Goal: Information Seeking & Learning: Learn about a topic

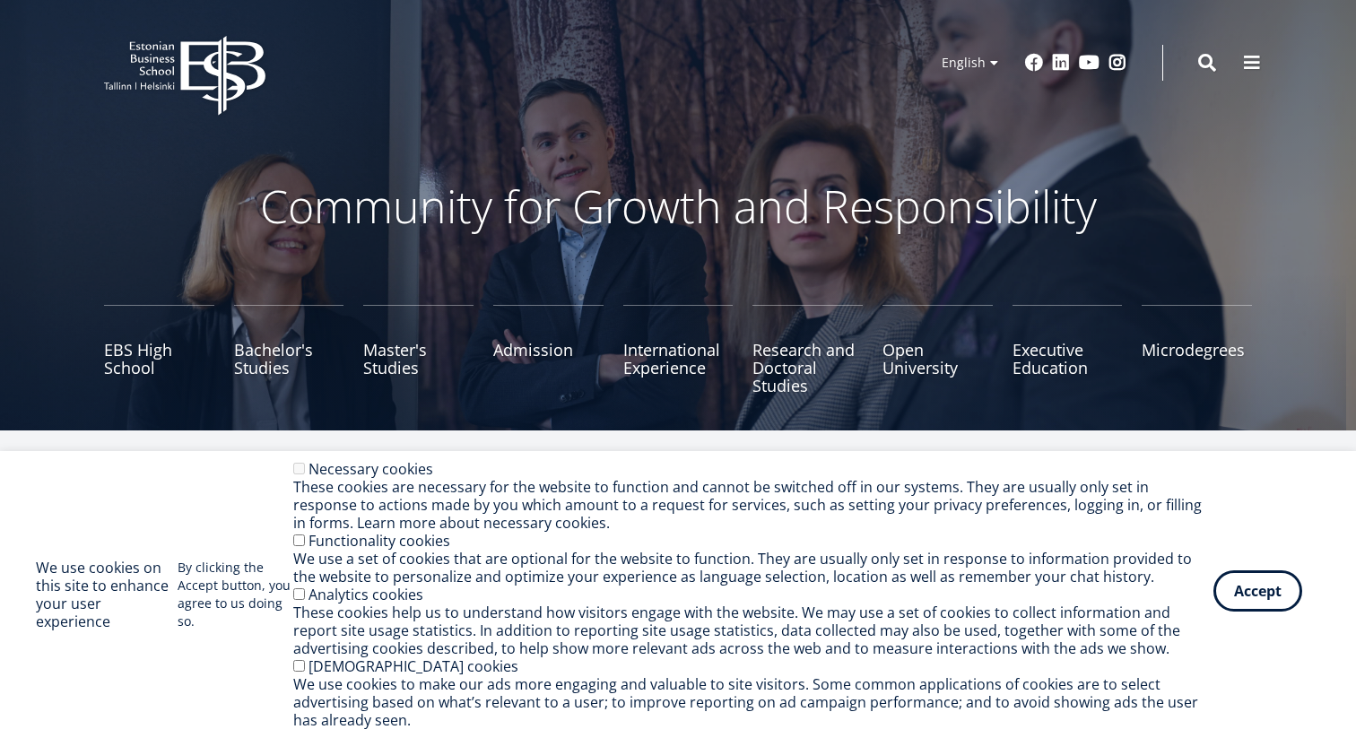
click at [1246, 585] on button "Accept" at bounding box center [1257, 590] width 89 height 41
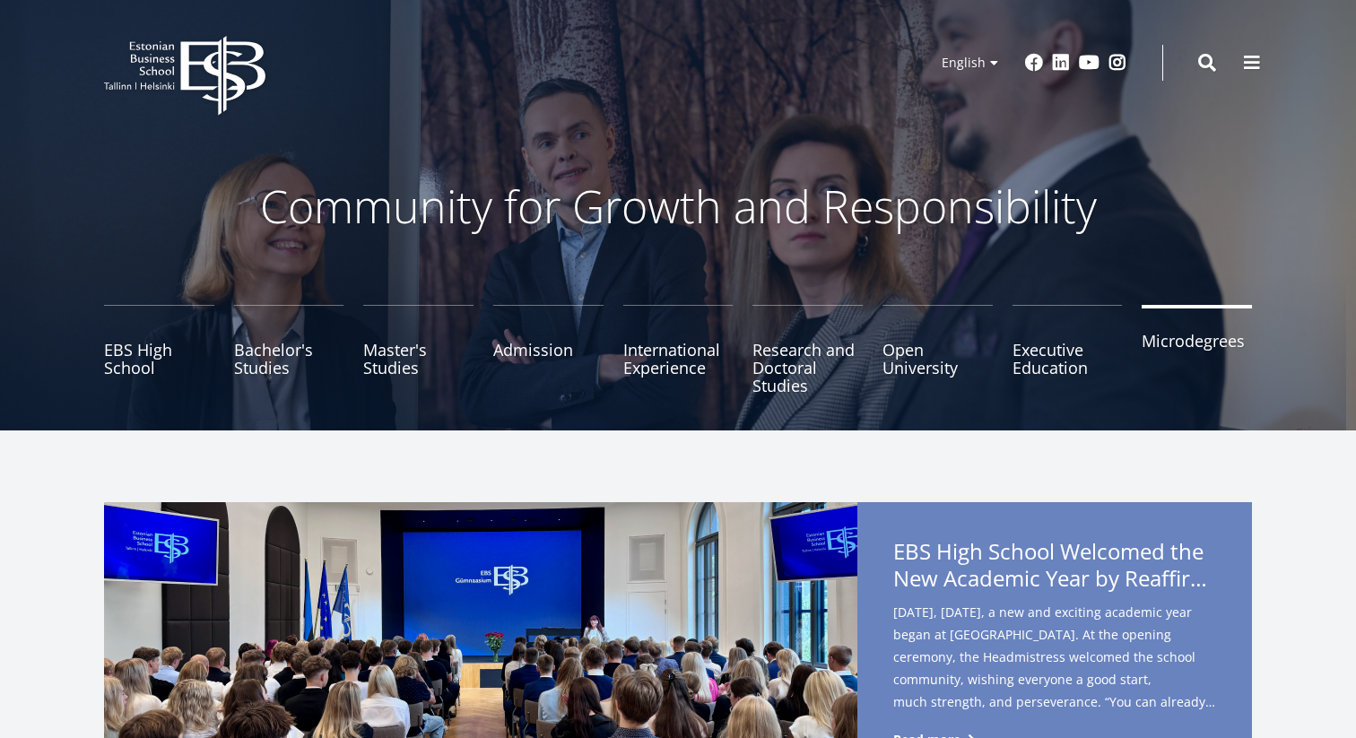
click at [1198, 355] on link "Microdegrees" at bounding box center [1196, 350] width 110 height 90
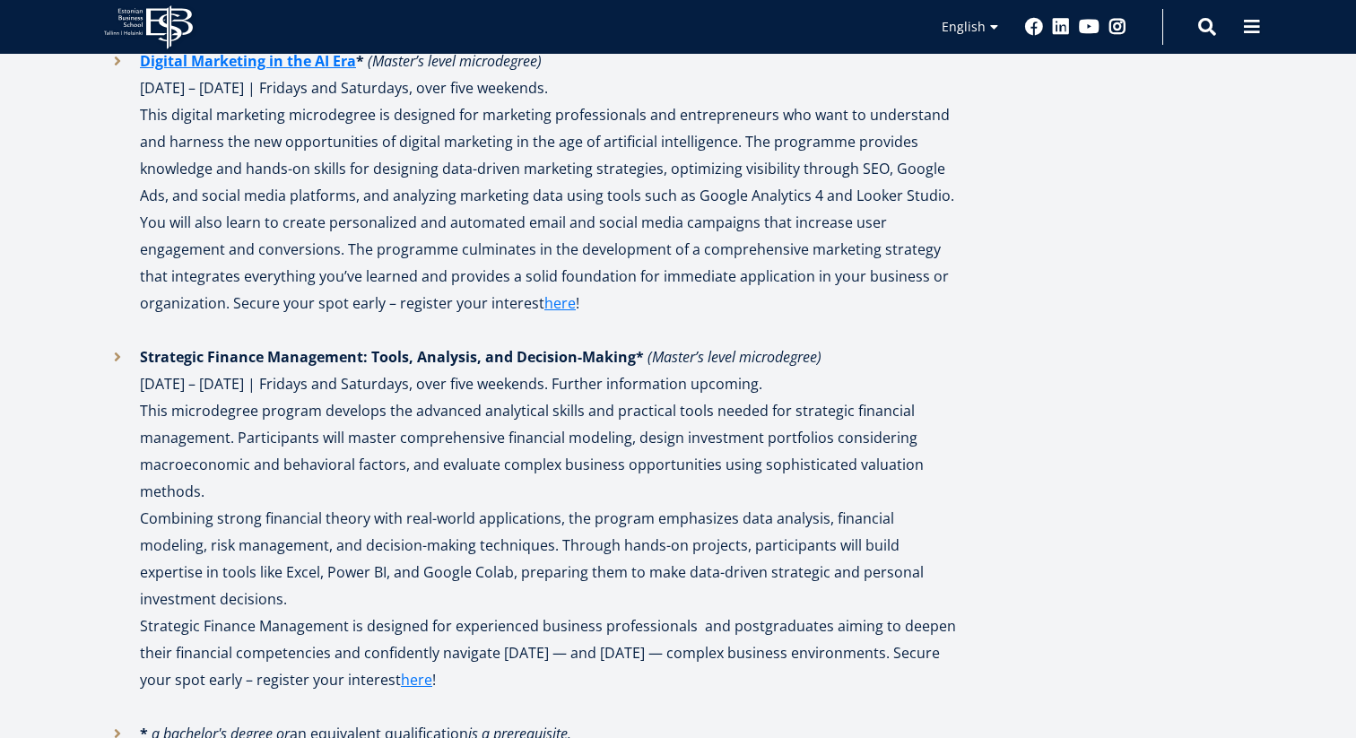
scroll to position [2497, 0]
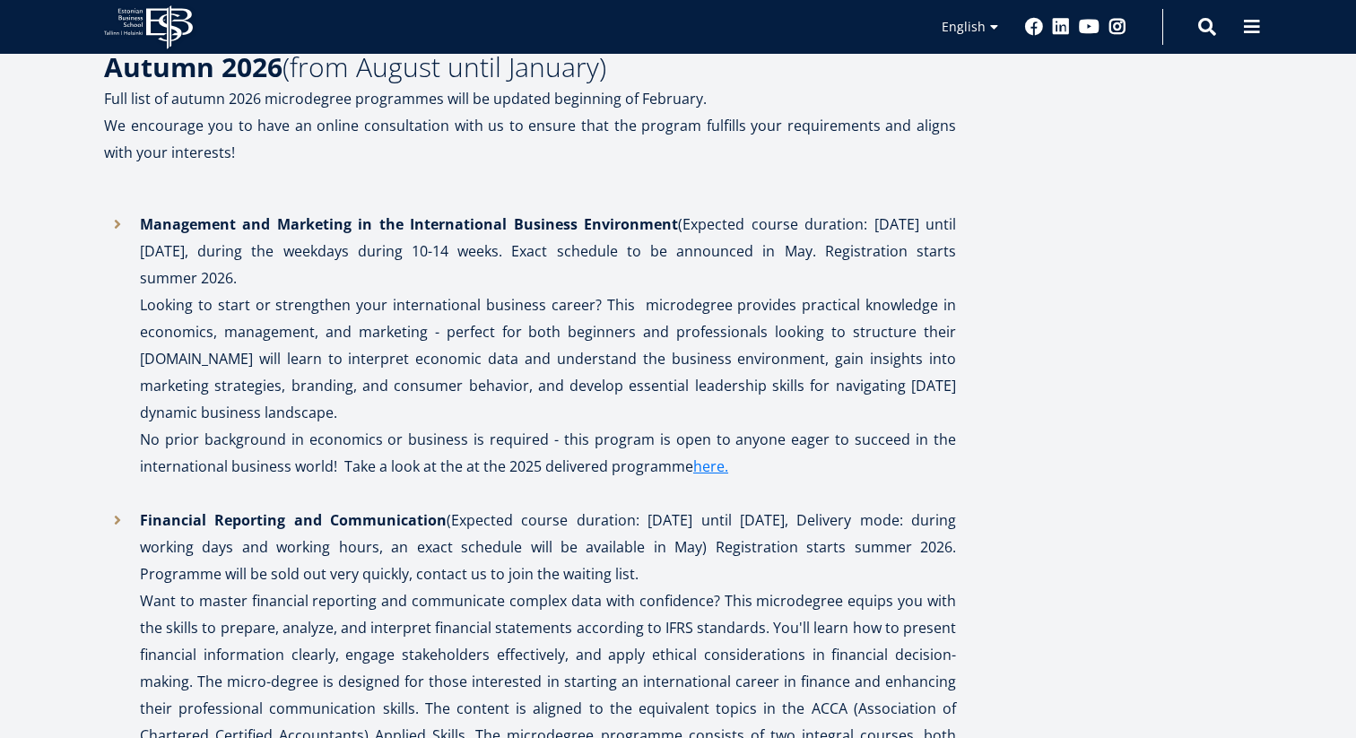
scroll to position [3223, 0]
click at [697, 454] on link "here." at bounding box center [710, 467] width 35 height 27
